Goal: Answer question/provide support

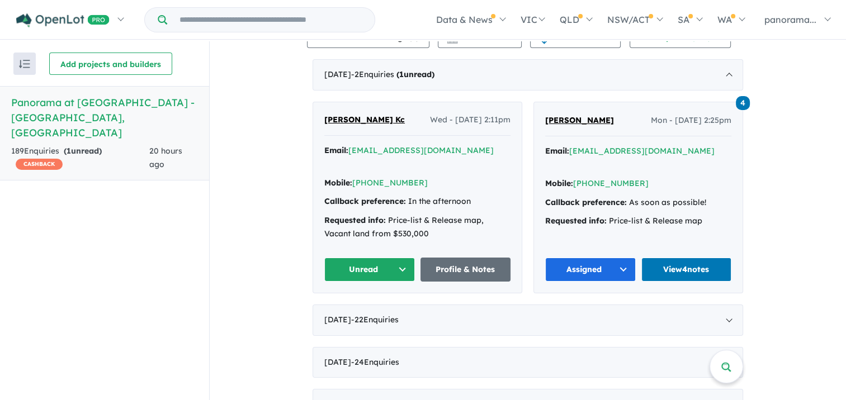
scroll to position [447, 0]
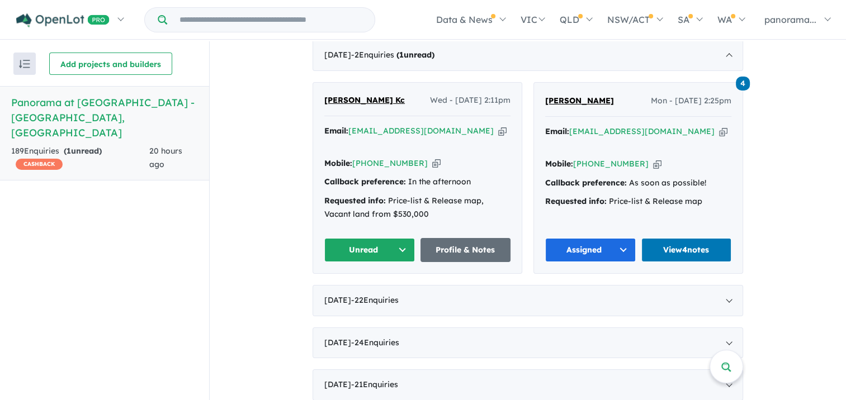
click at [379, 247] on button "Unread" at bounding box center [369, 250] width 91 height 24
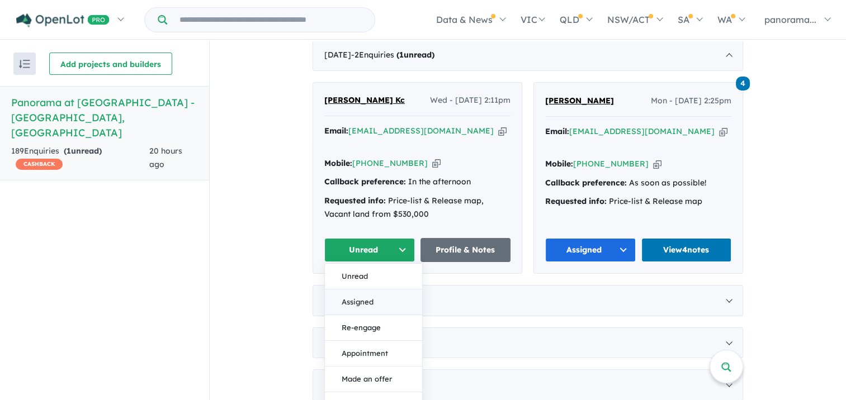
click at [365, 300] on button "Assigned" at bounding box center [373, 303] width 97 height 26
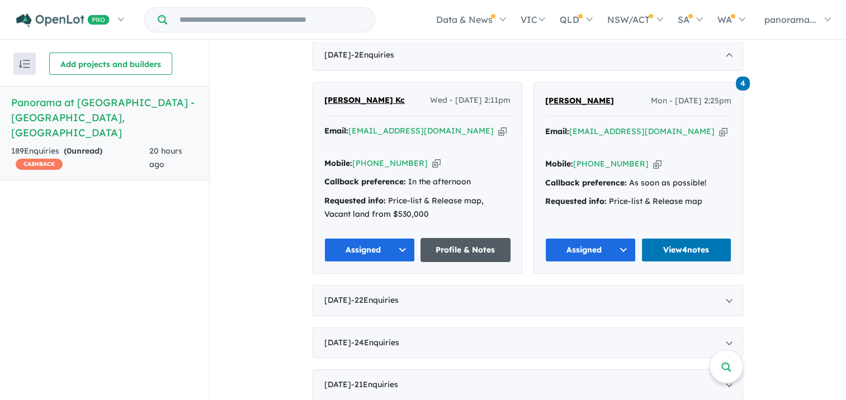
click at [430, 249] on link "Profile & Notes" at bounding box center [465, 250] width 91 height 24
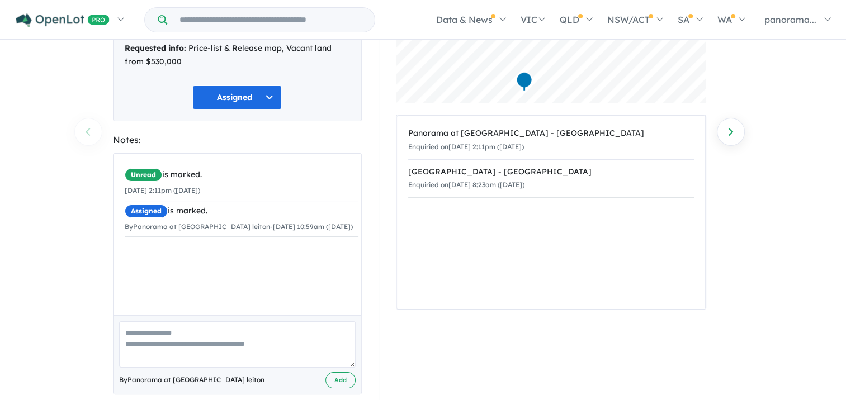
scroll to position [150, 0]
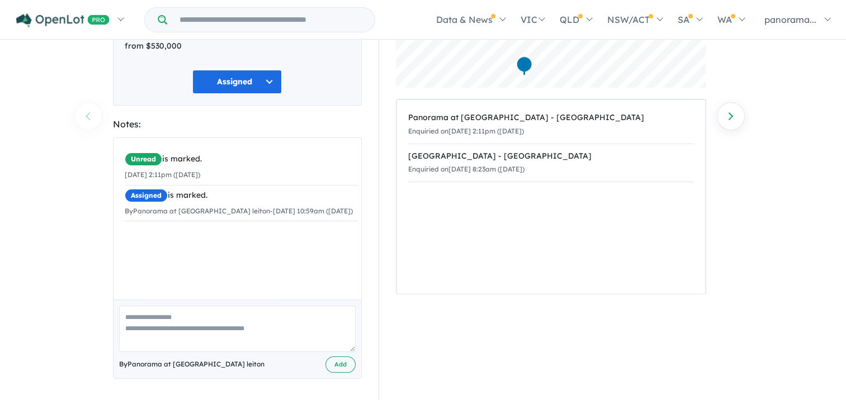
click at [123, 341] on textarea at bounding box center [237, 329] width 237 height 46
type textarea "**********"
click at [335, 362] on button "Add" at bounding box center [340, 365] width 30 height 16
